Goal: Navigation & Orientation: Understand site structure

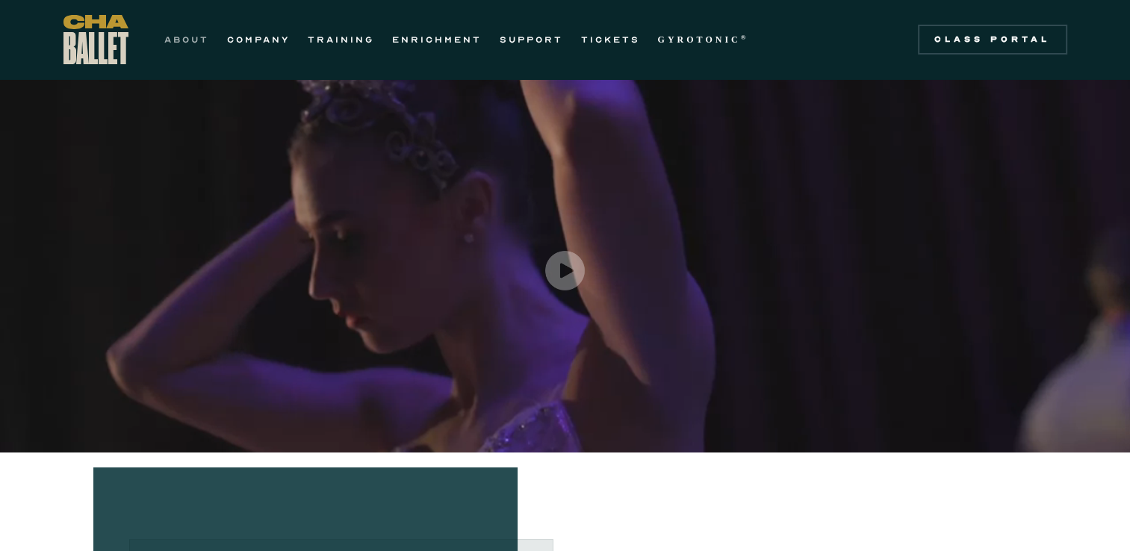
click at [193, 39] on link "ABOUT" at bounding box center [186, 40] width 45 height 18
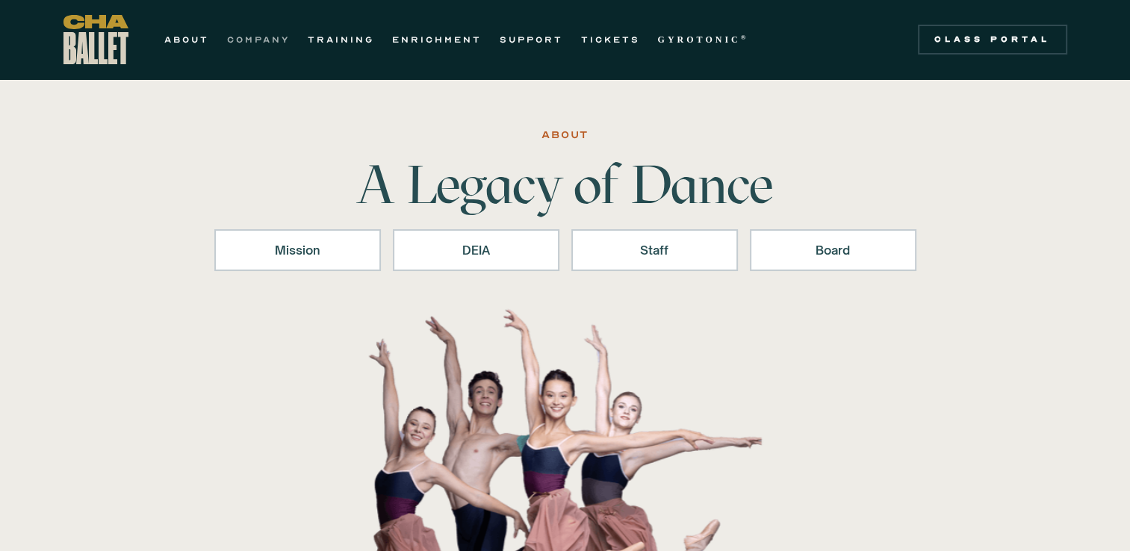
click at [266, 39] on link "COMPANY" at bounding box center [258, 40] width 63 height 18
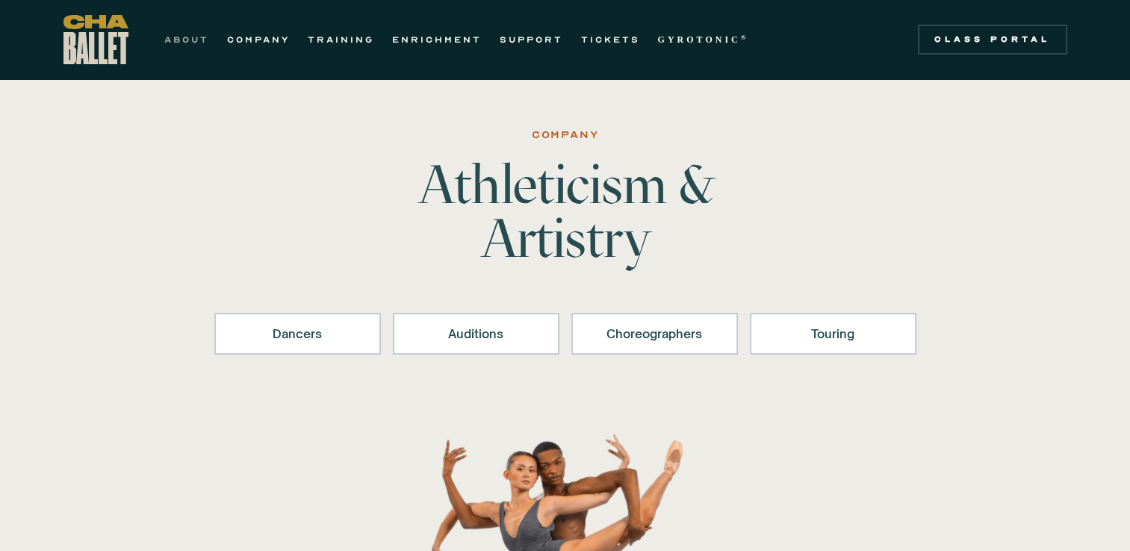
click at [194, 37] on link "ABOUT" at bounding box center [186, 40] width 45 height 18
